Goal: Ask a question

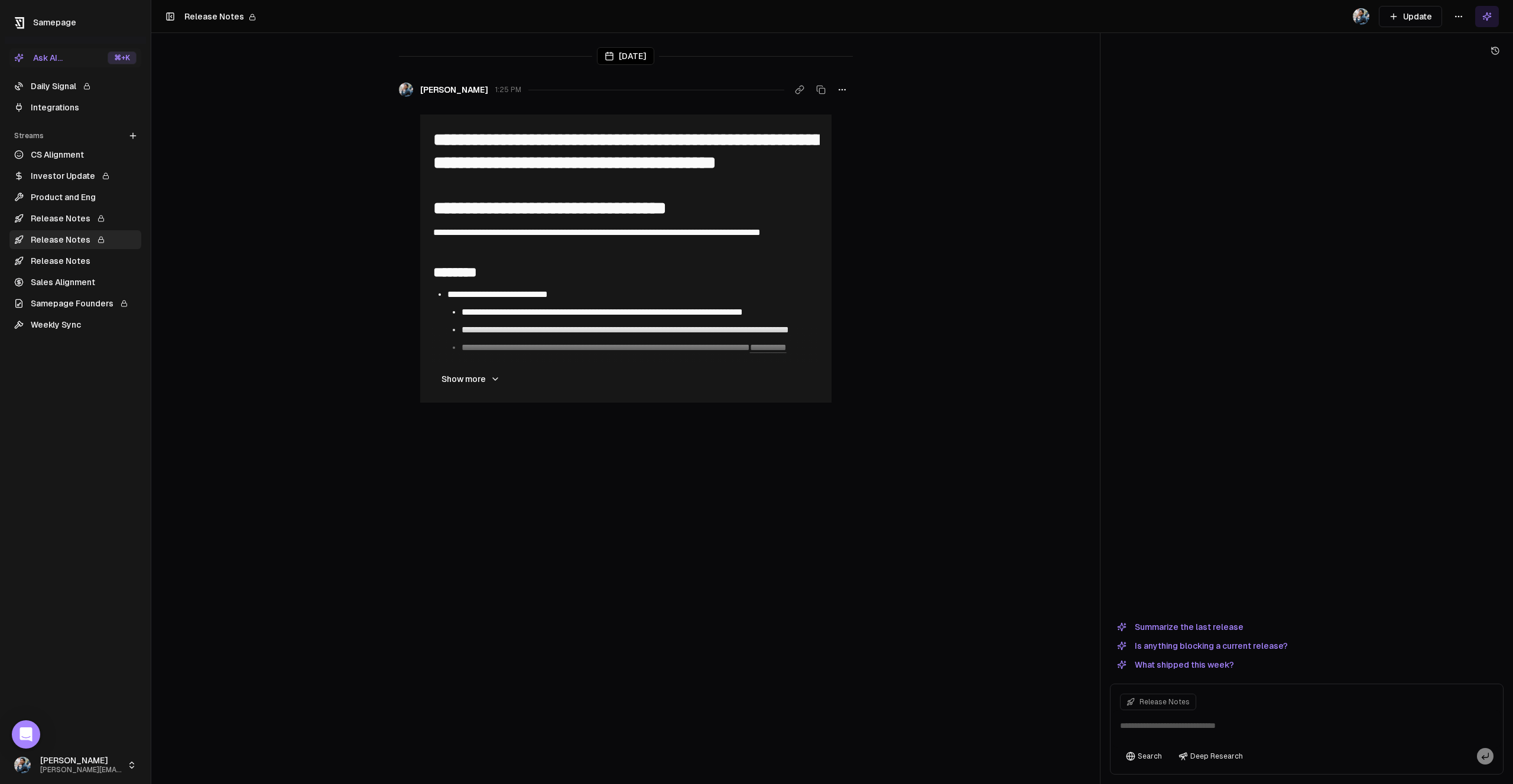
click at [84, 147] on link "CS Alignment" at bounding box center [75, 155] width 132 height 19
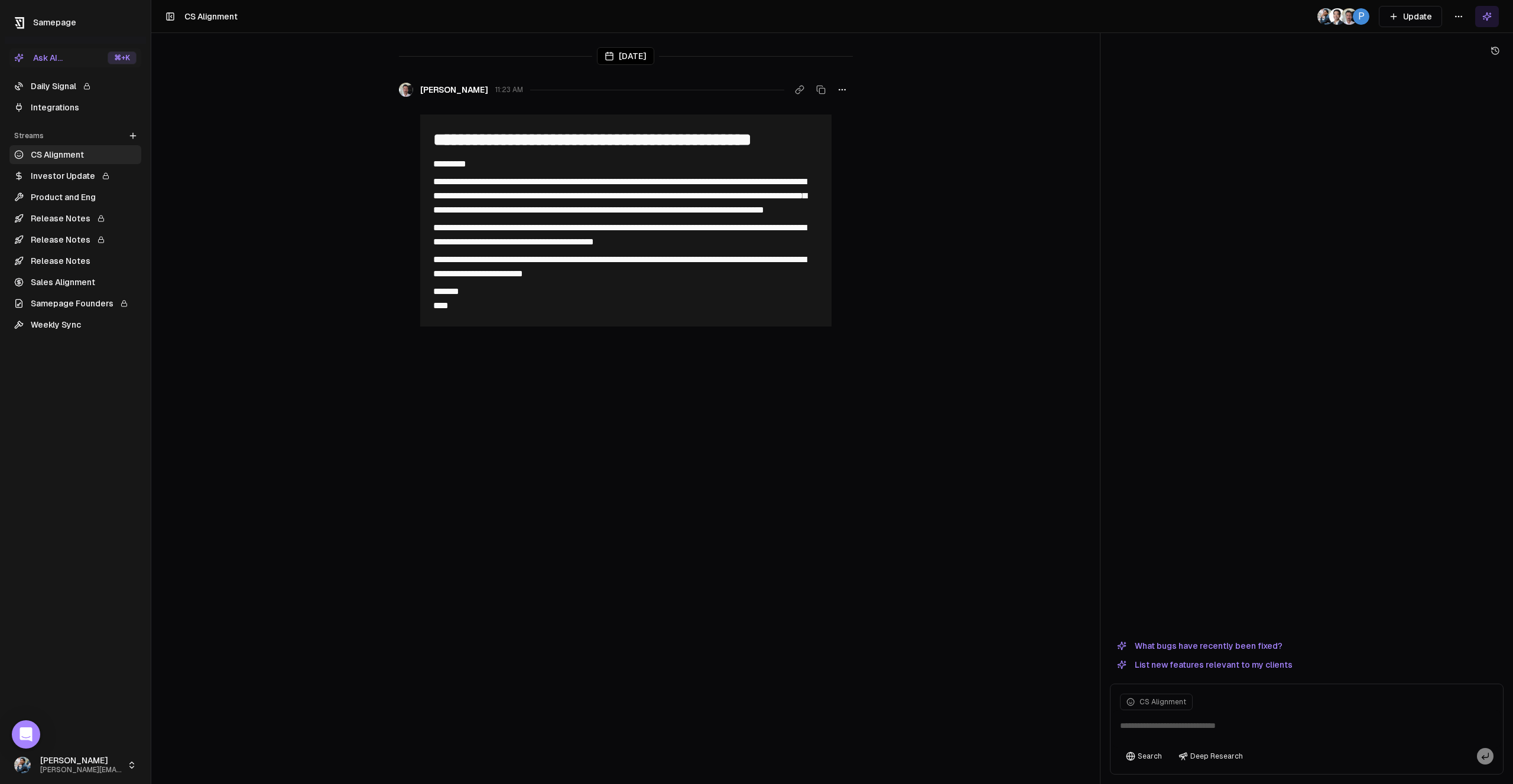
click at [1176, 647] on button "What bugs have recently been fixed?" at bounding box center [1199, 646] width 180 height 15
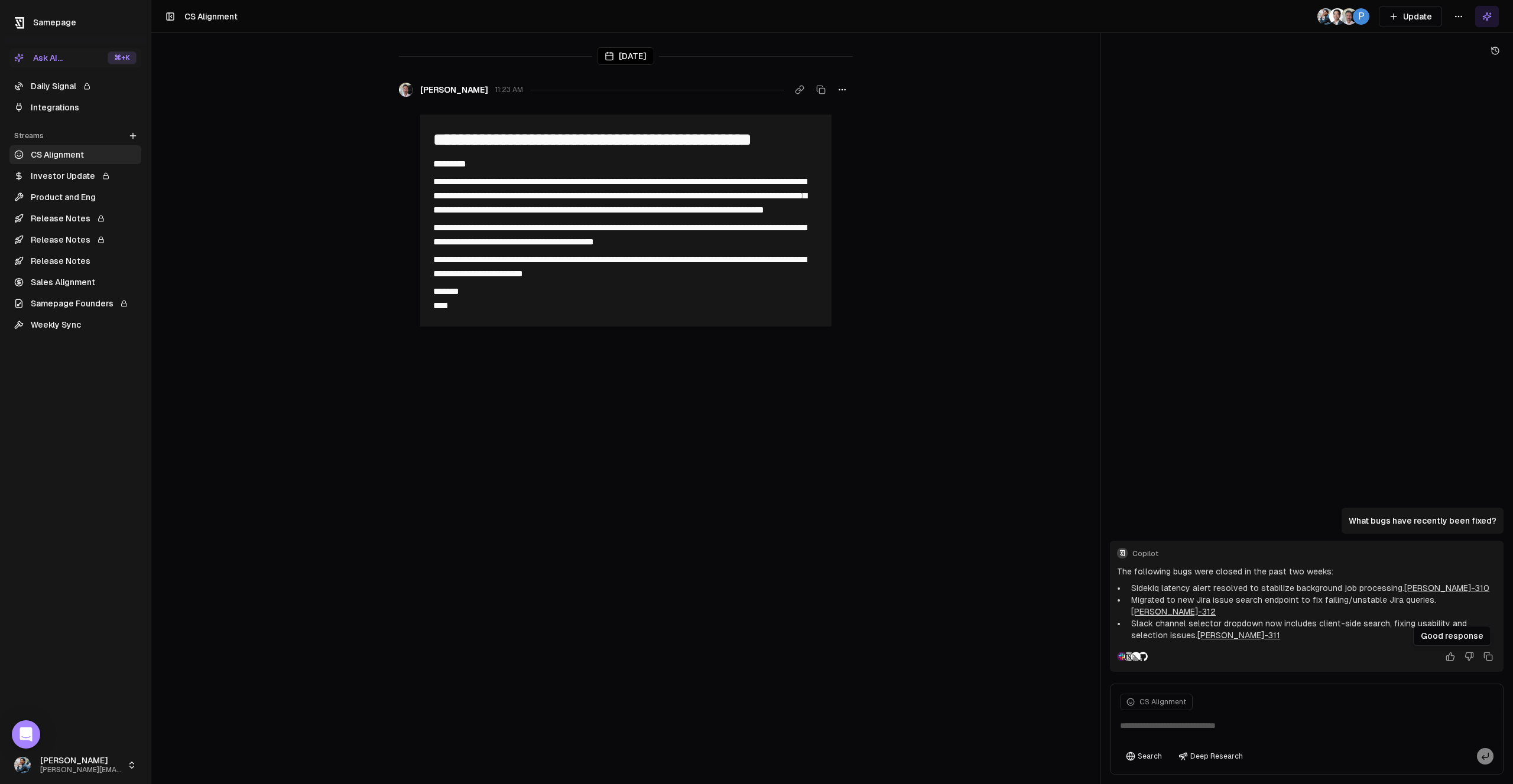
click at [1451, 654] on icon at bounding box center [1450, 656] width 9 height 9
click at [74, 88] on link "Daily Signal" at bounding box center [75, 86] width 132 height 19
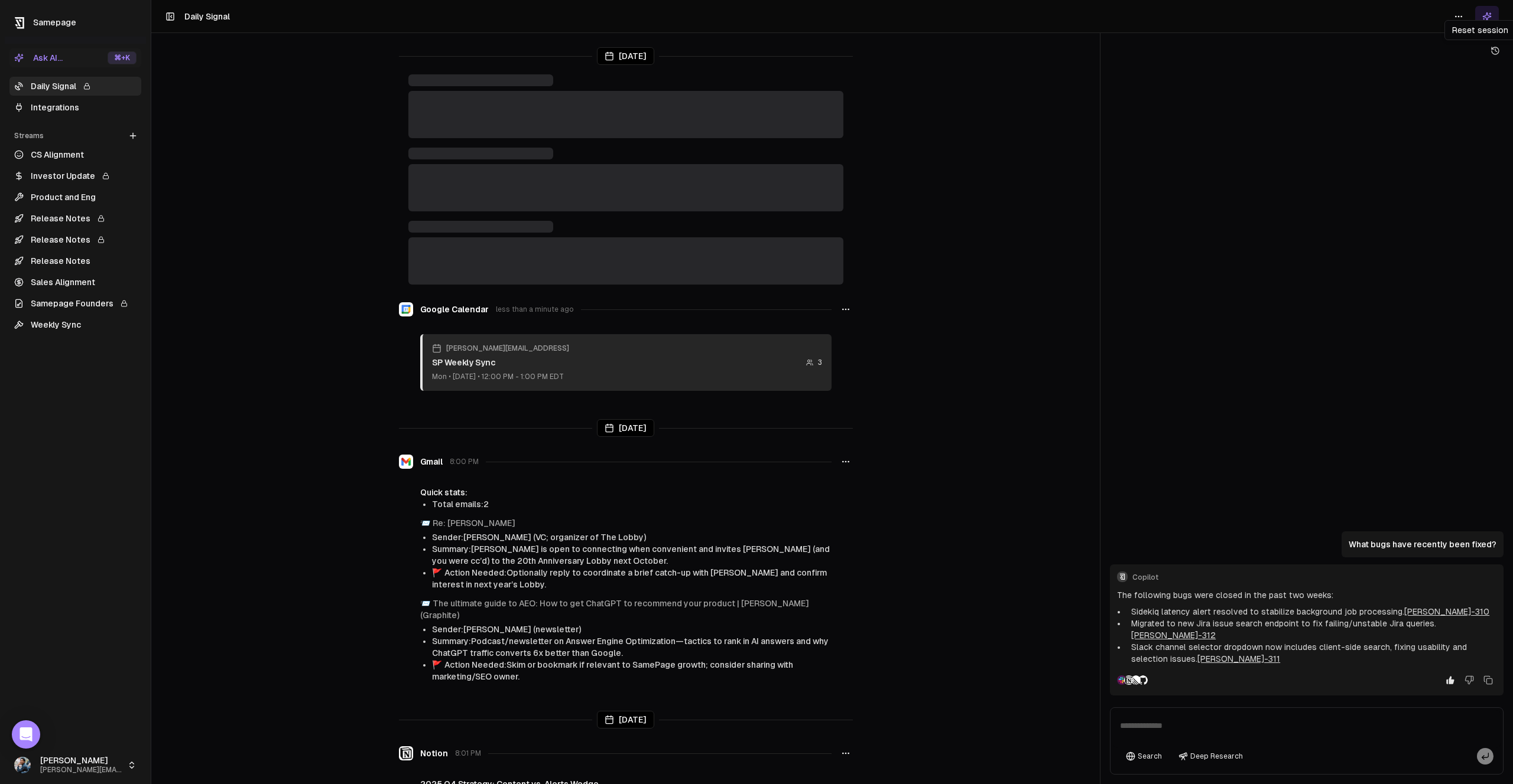
click at [1495, 50] on icon at bounding box center [1496, 50] width 2 height 3
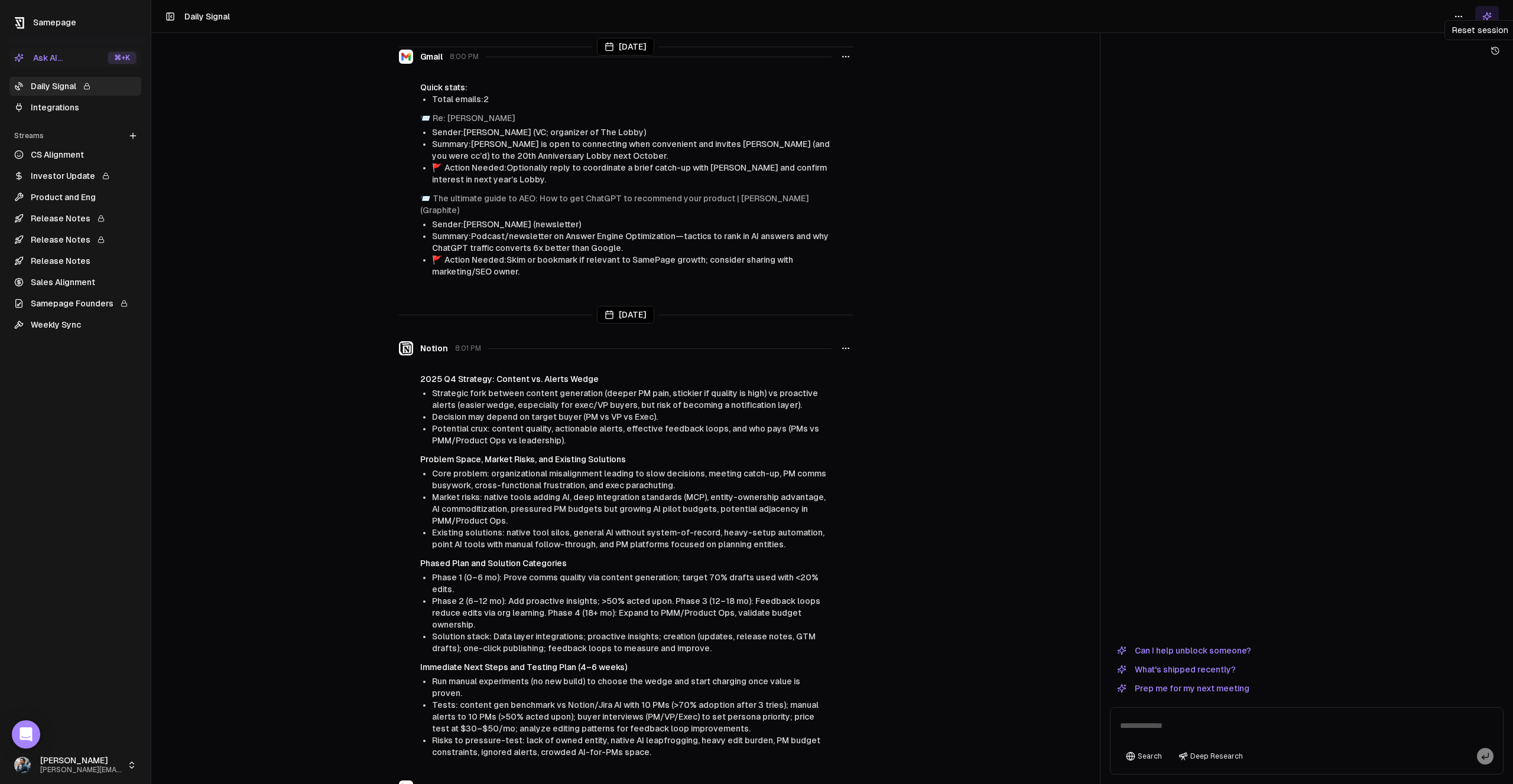
scroll to position [750, 0]
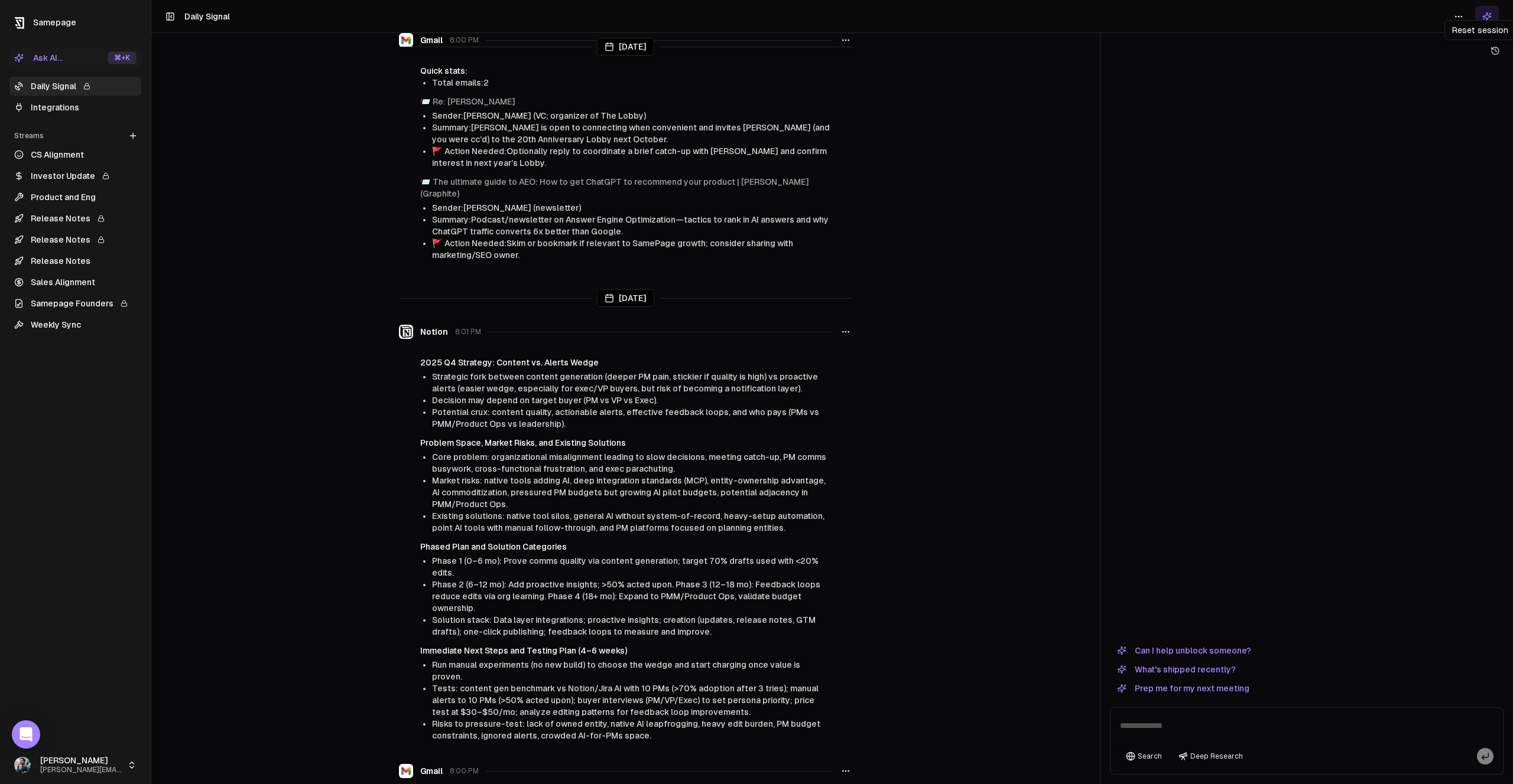
click at [497, 356] on h4 "2025 Q4 Strategy: Content vs. Alerts Wedge" at bounding box center [625, 362] width 411 height 11
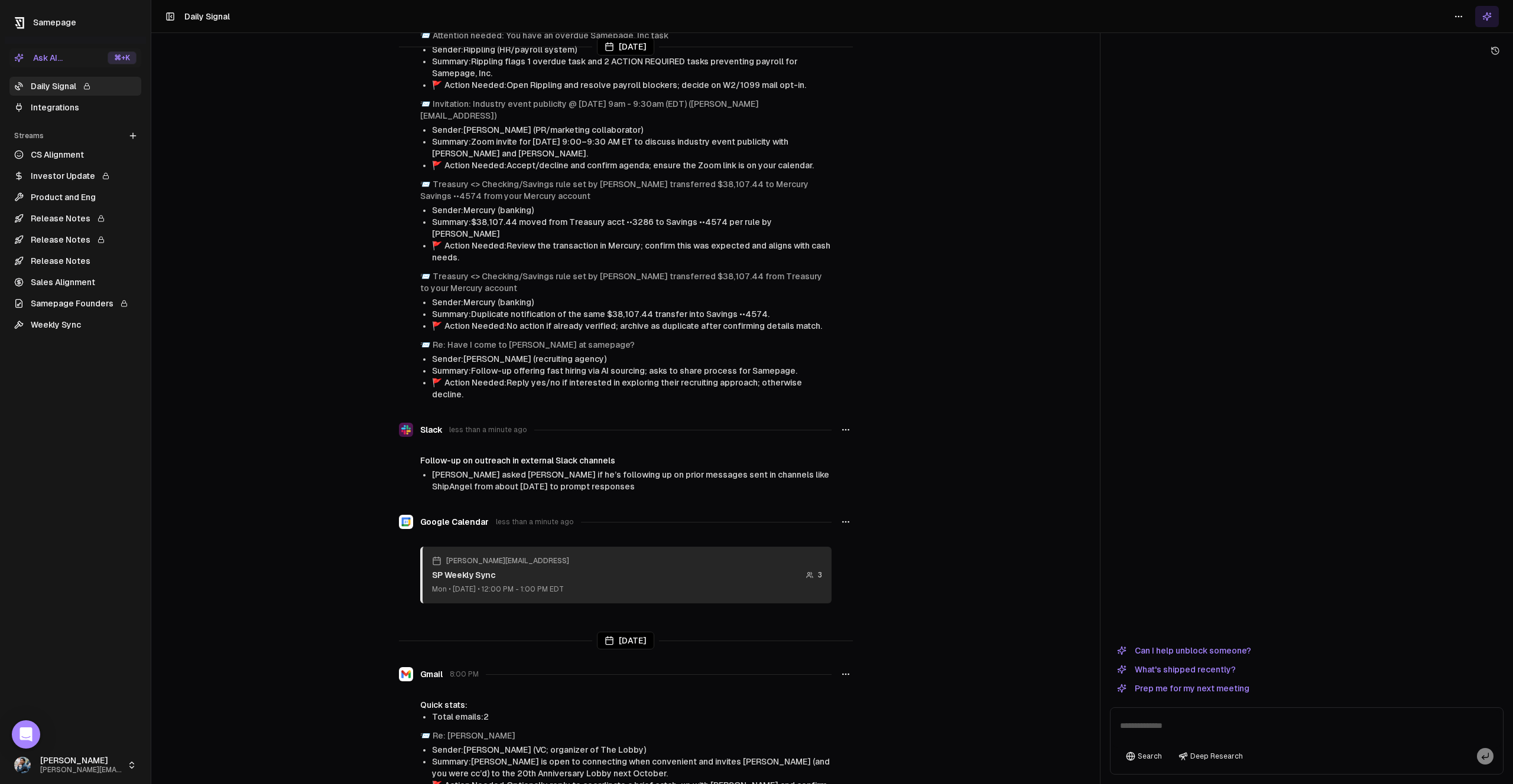
scroll to position [0, 0]
